Goal: Obtain resource: Download file/media

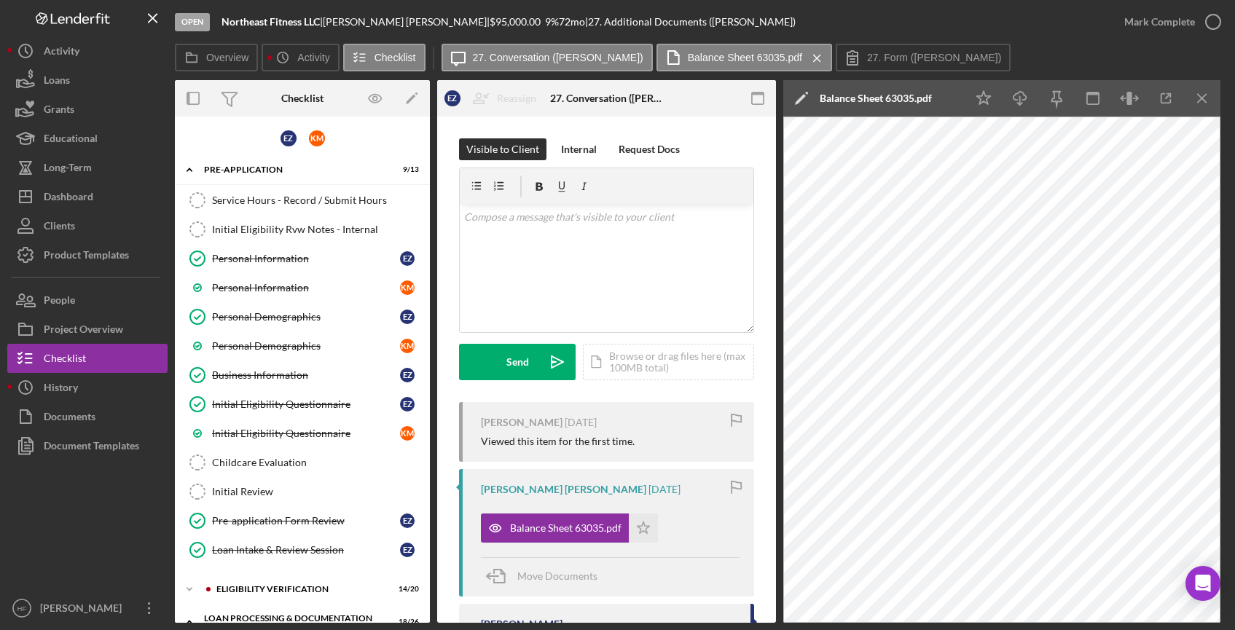
scroll to position [146, 0]
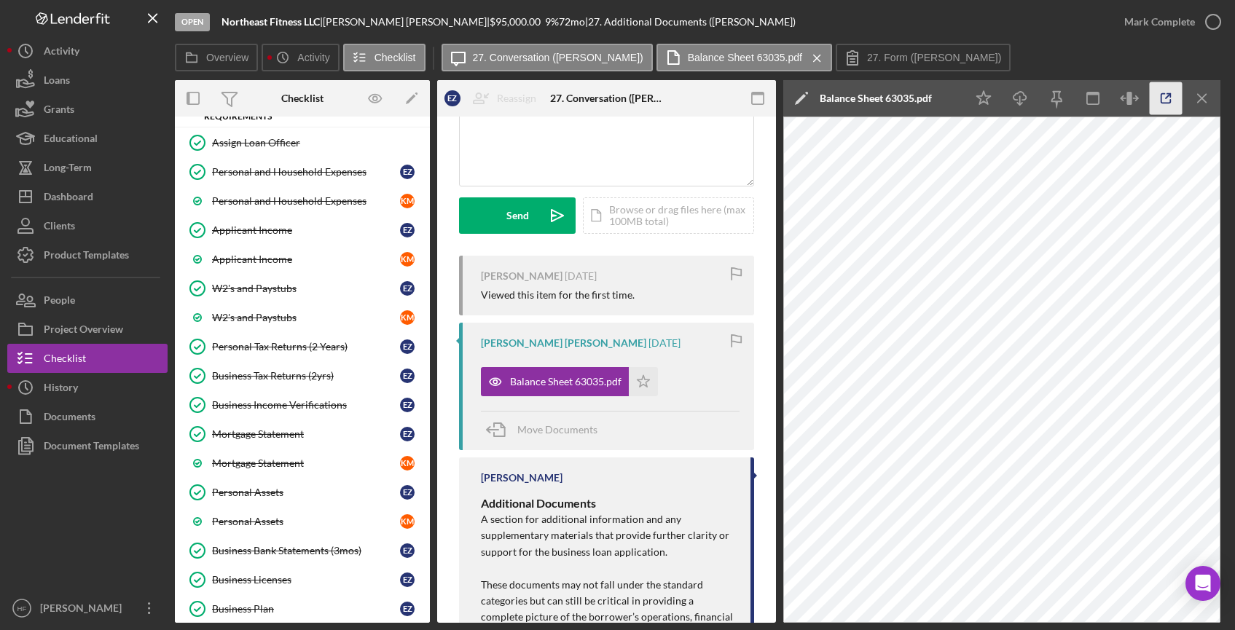
click at [1163, 103] on icon "button" at bounding box center [1166, 98] width 9 height 9
click at [289, 368] on link "Business Tax Returns (2yrs) Business Tax Returns (2yrs) E Z" at bounding box center [302, 375] width 240 height 29
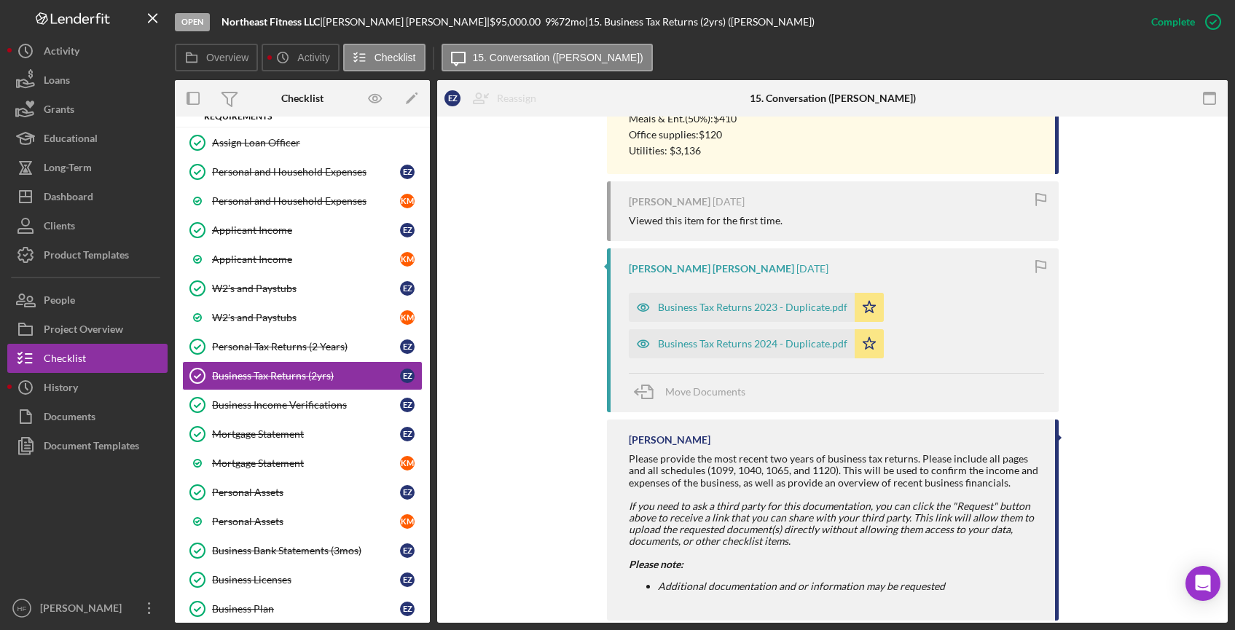
scroll to position [1599, 0]
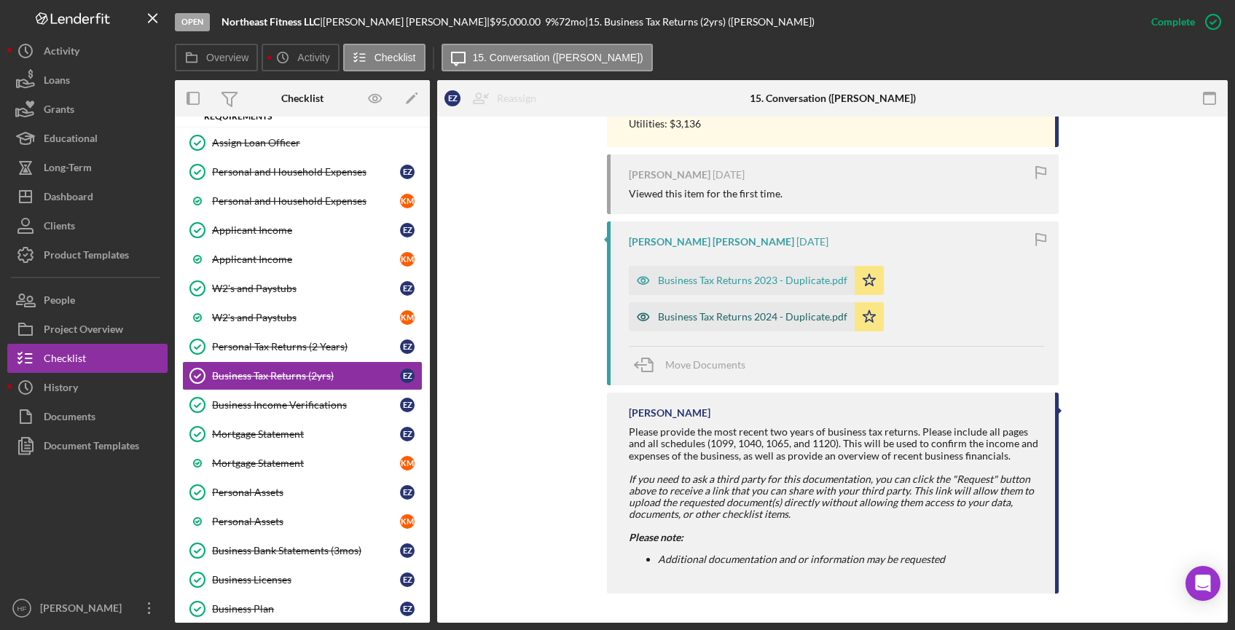
click at [732, 318] on div "Business Tax Returns 2024 - Duplicate.pdf" at bounding box center [752, 317] width 189 height 12
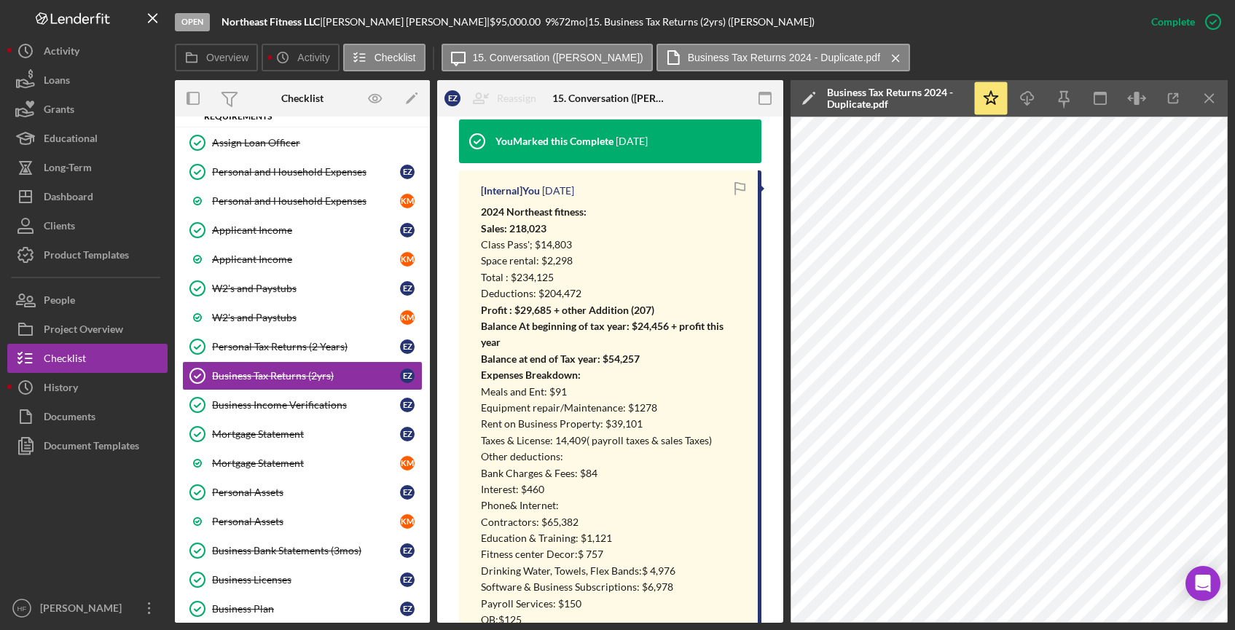
scroll to position [466, 0]
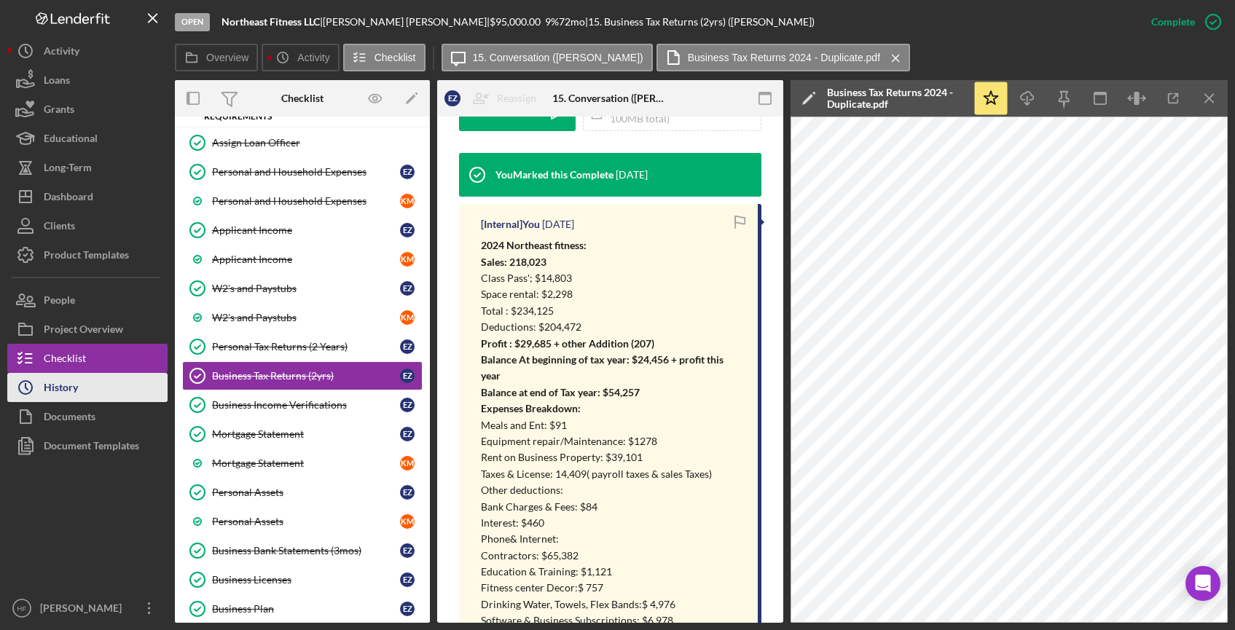
click at [114, 390] on button "Icon/History History" at bounding box center [87, 387] width 160 height 29
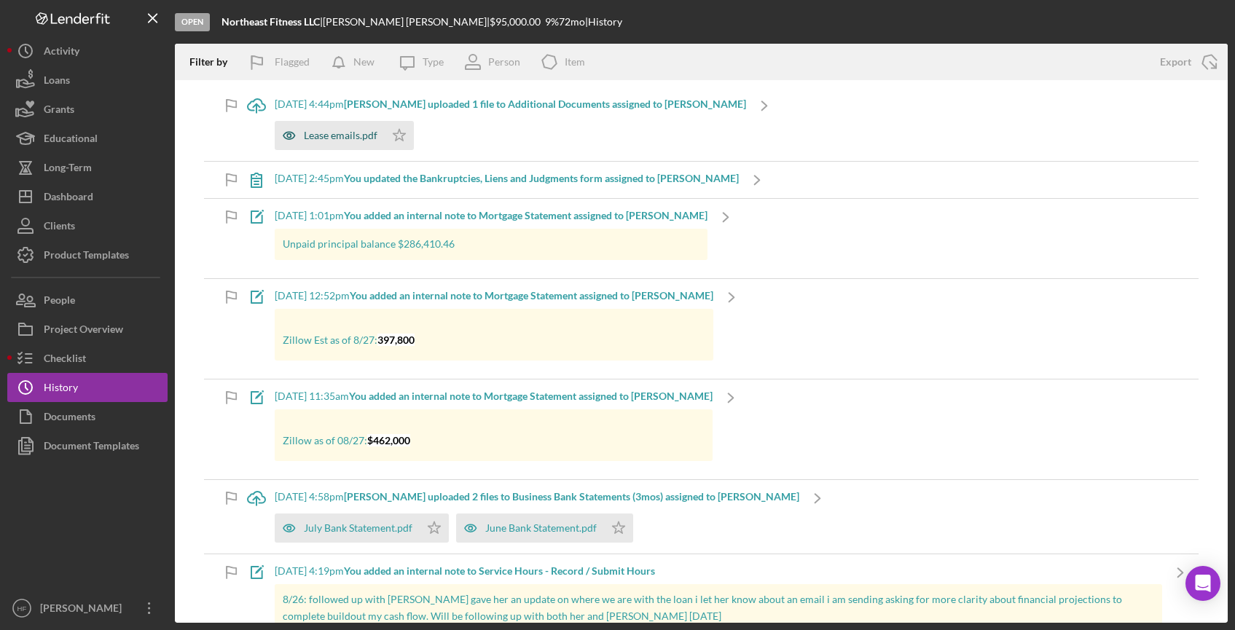
click at [346, 138] on div "Lease emails.pdf" at bounding box center [341, 136] width 74 height 12
